Goal: Task Accomplishment & Management: Manage account settings

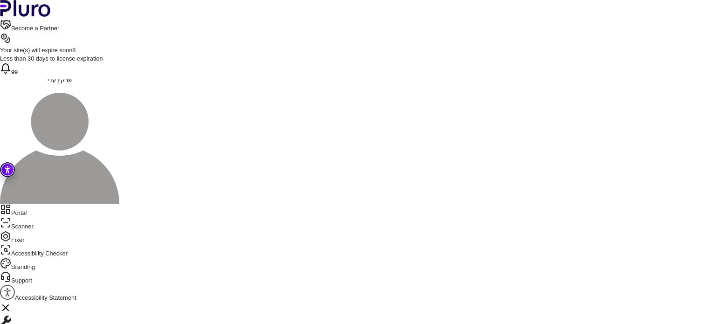
scroll to position [994, 0]
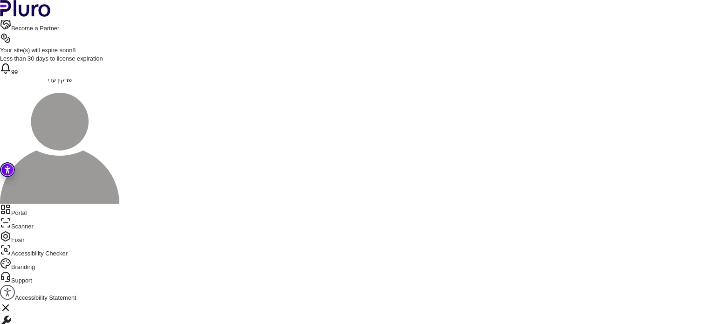
click at [271, 246] on div at bounding box center [358, 162] width 716 height 324
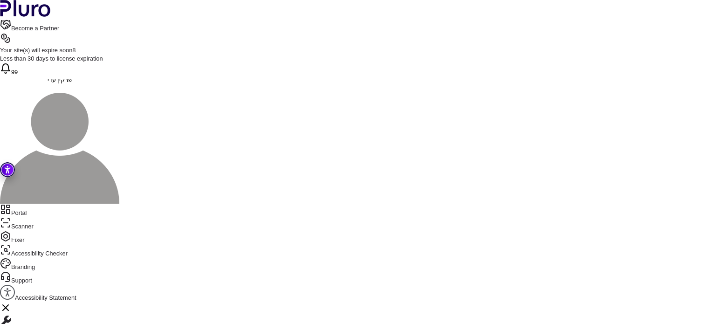
drag, startPoint x: 300, startPoint y: 183, endPoint x: 291, endPoint y: 180, distance: 9.0
drag, startPoint x: 291, startPoint y: 175, endPoint x: 289, endPoint y: 187, distance: 12.8
click at [289, 187] on div "**********" at bounding box center [372, 288] width 688 height 1373
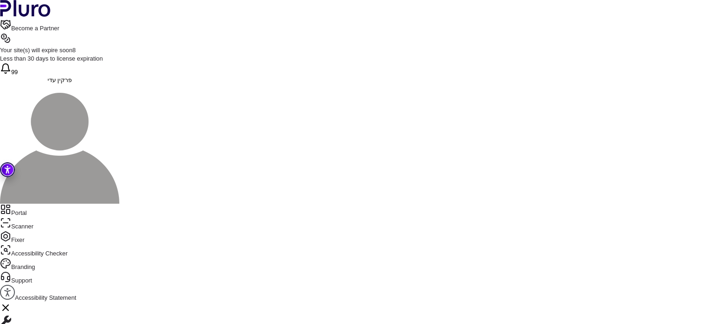
scroll to position [997, 0]
